Goal: Task Accomplishment & Management: Use online tool/utility

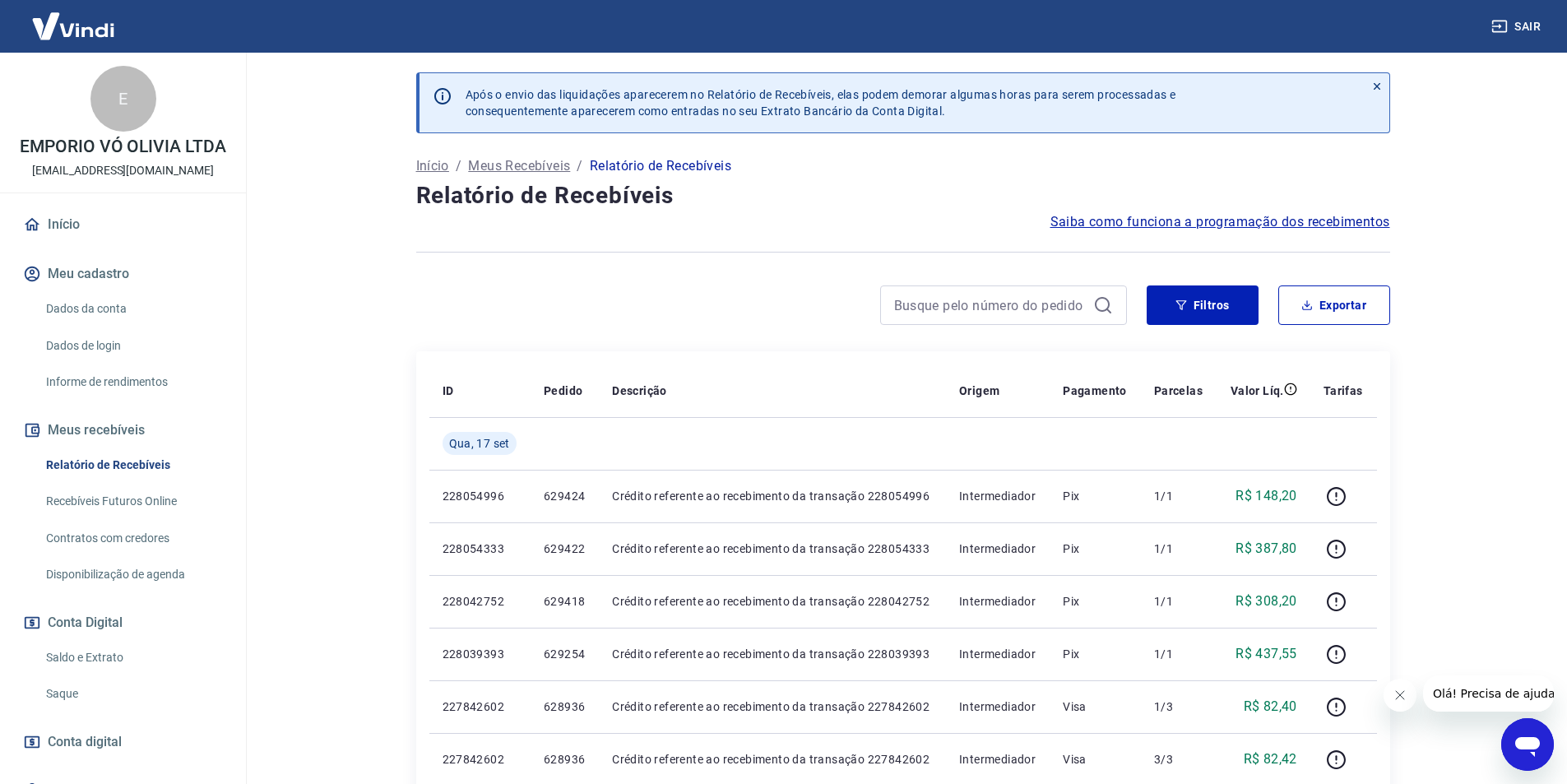
click at [82, 699] on link "Saque" at bounding box center [133, 693] width 187 height 33
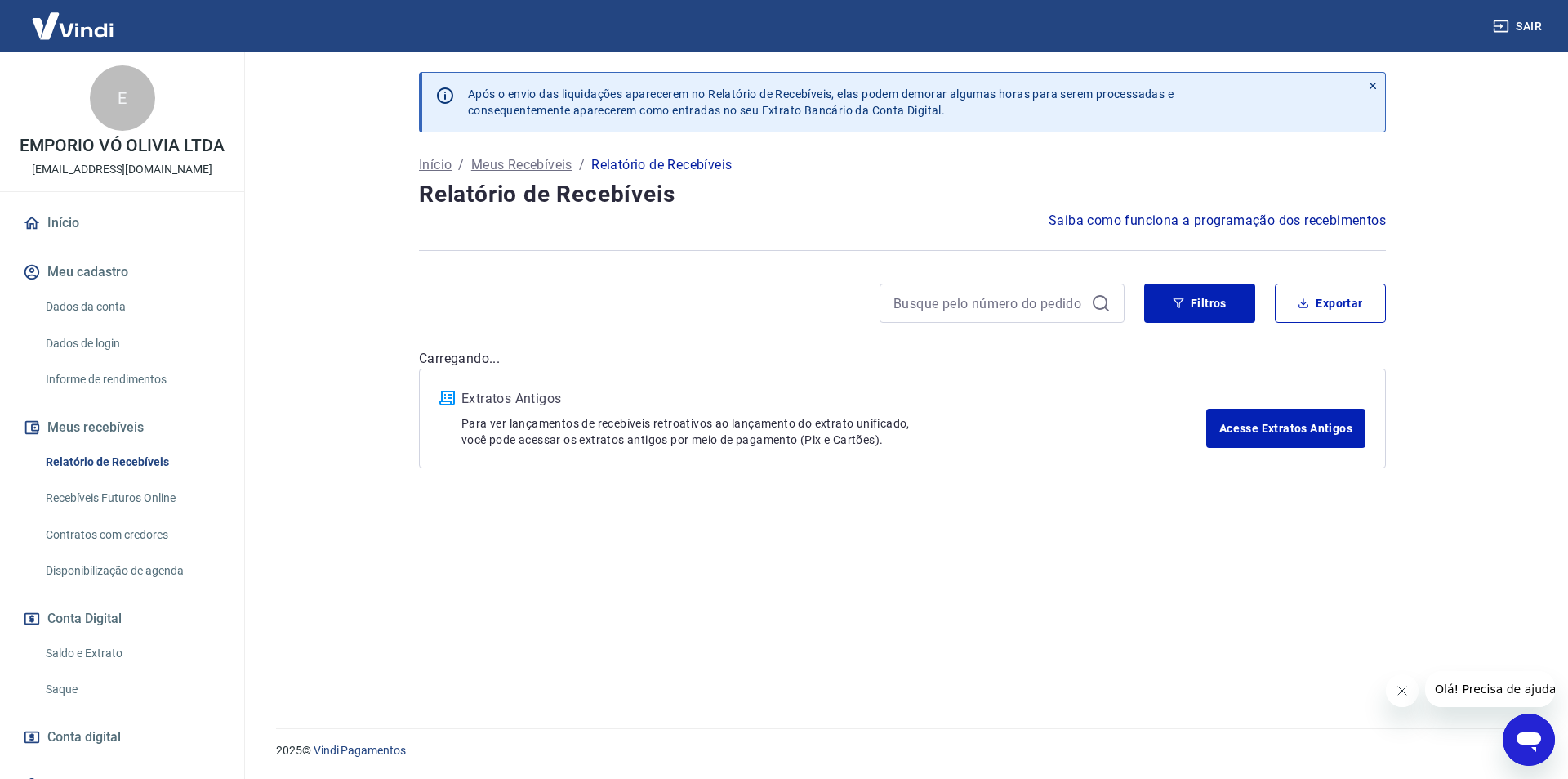
click at [77, 688] on link "Saque" at bounding box center [132, 689] width 186 height 33
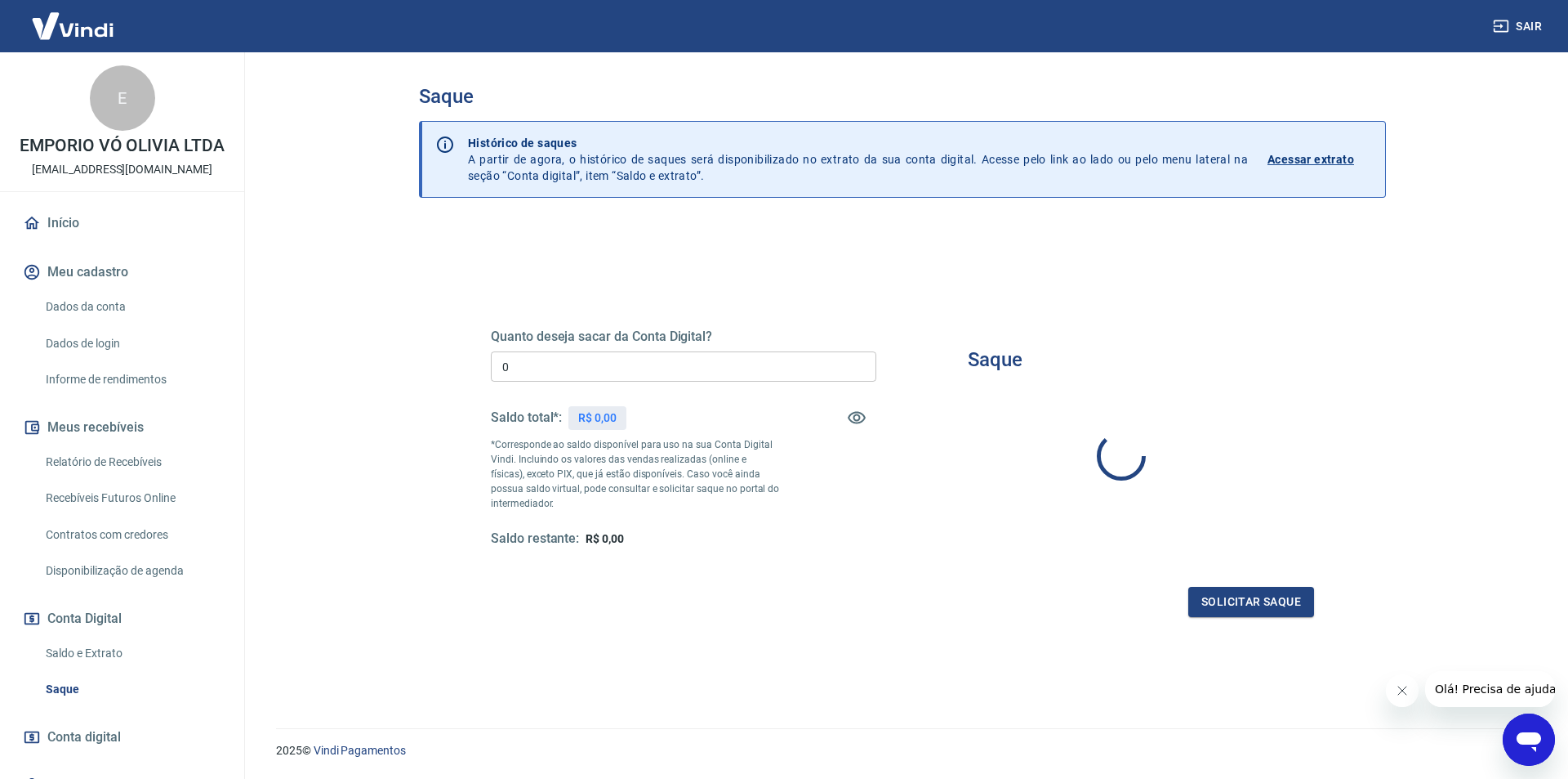
type input "R$ 0,00"
